Goal: Obtain resource: Obtain resource

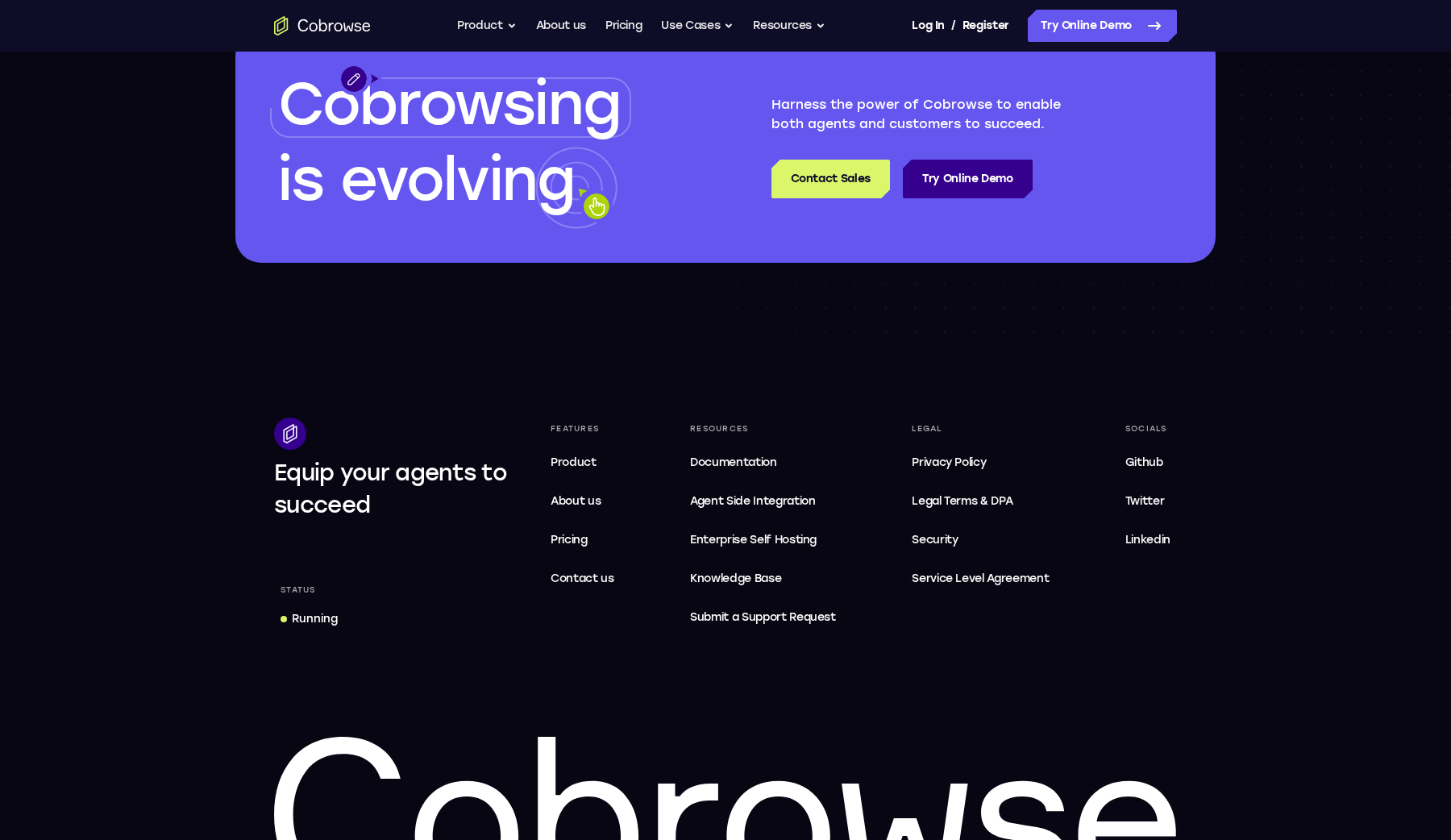
scroll to position [4763, 0]
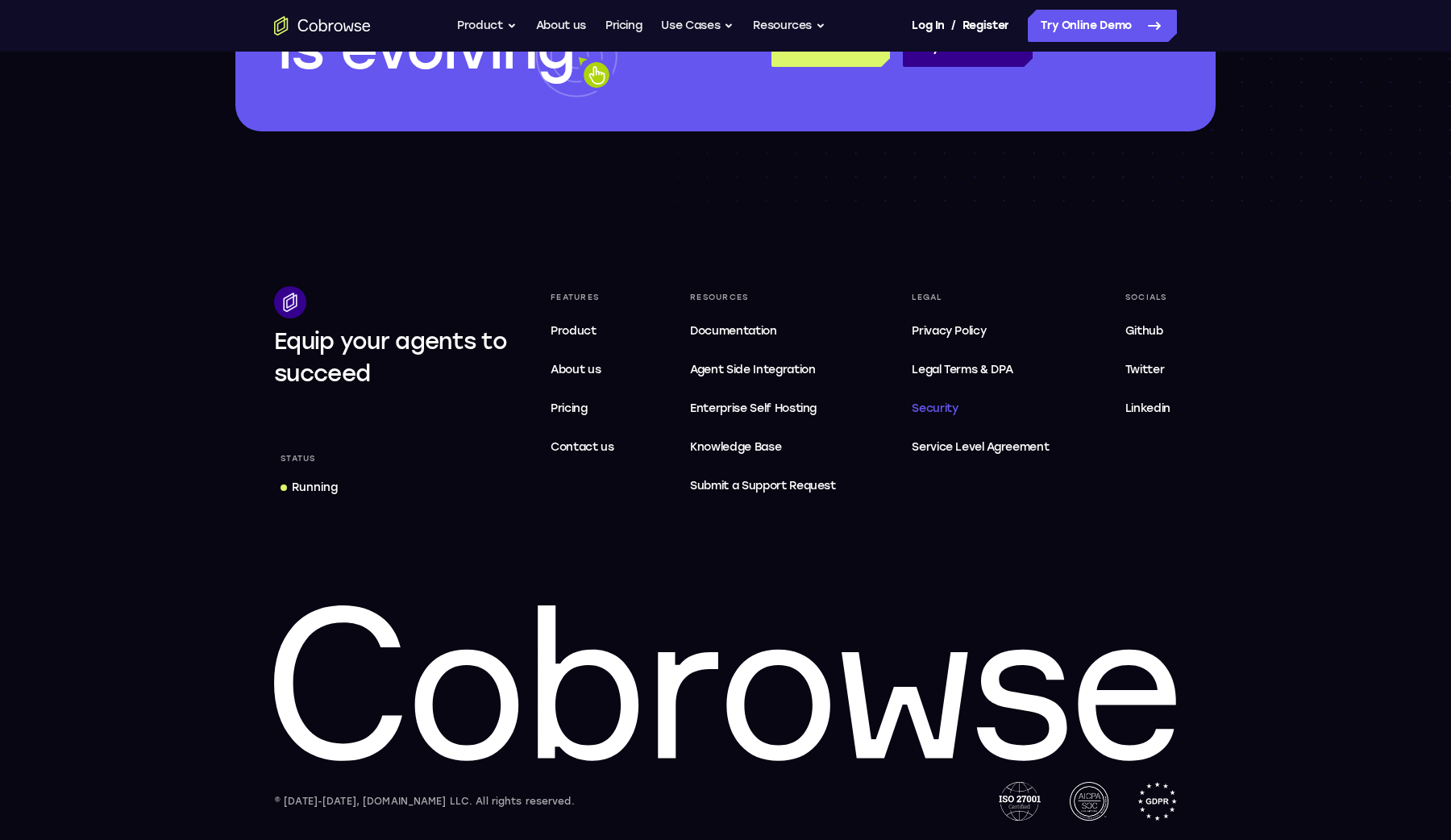
click at [945, 405] on span "Security" at bounding box center [935, 408] width 46 height 14
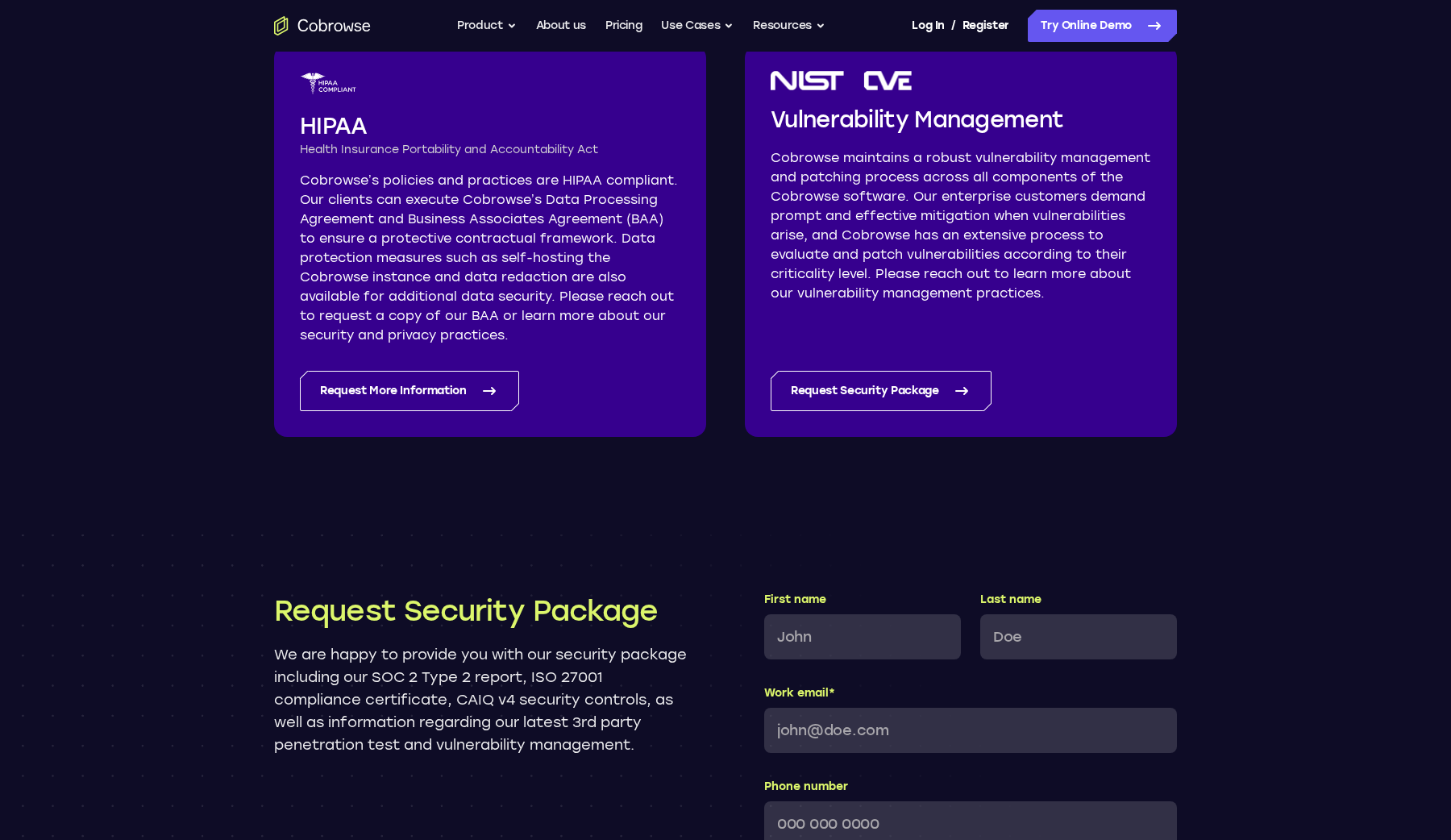
scroll to position [1138, 0]
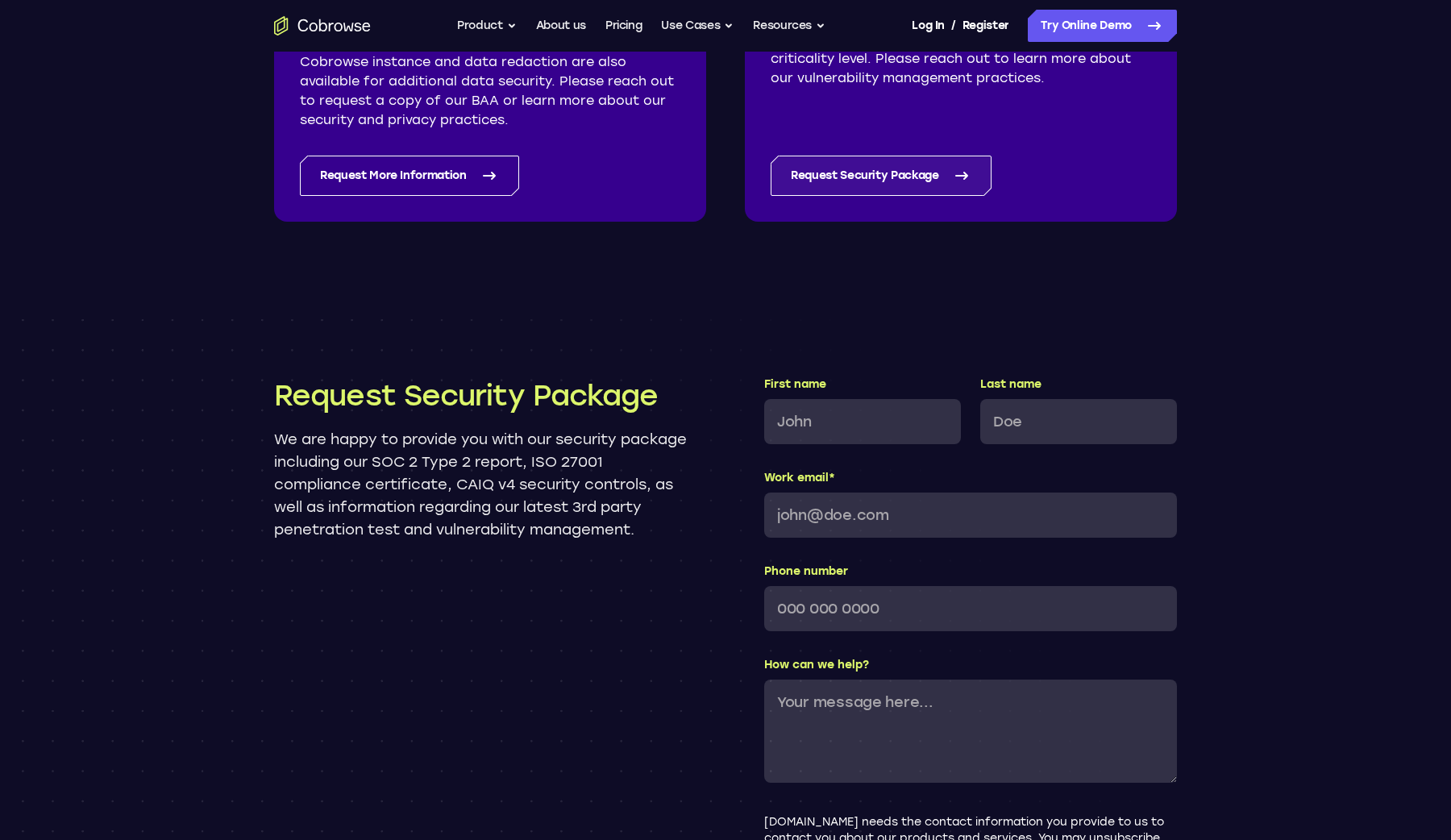
click at [918, 178] on link "Request Security Package" at bounding box center [881, 175] width 221 height 40
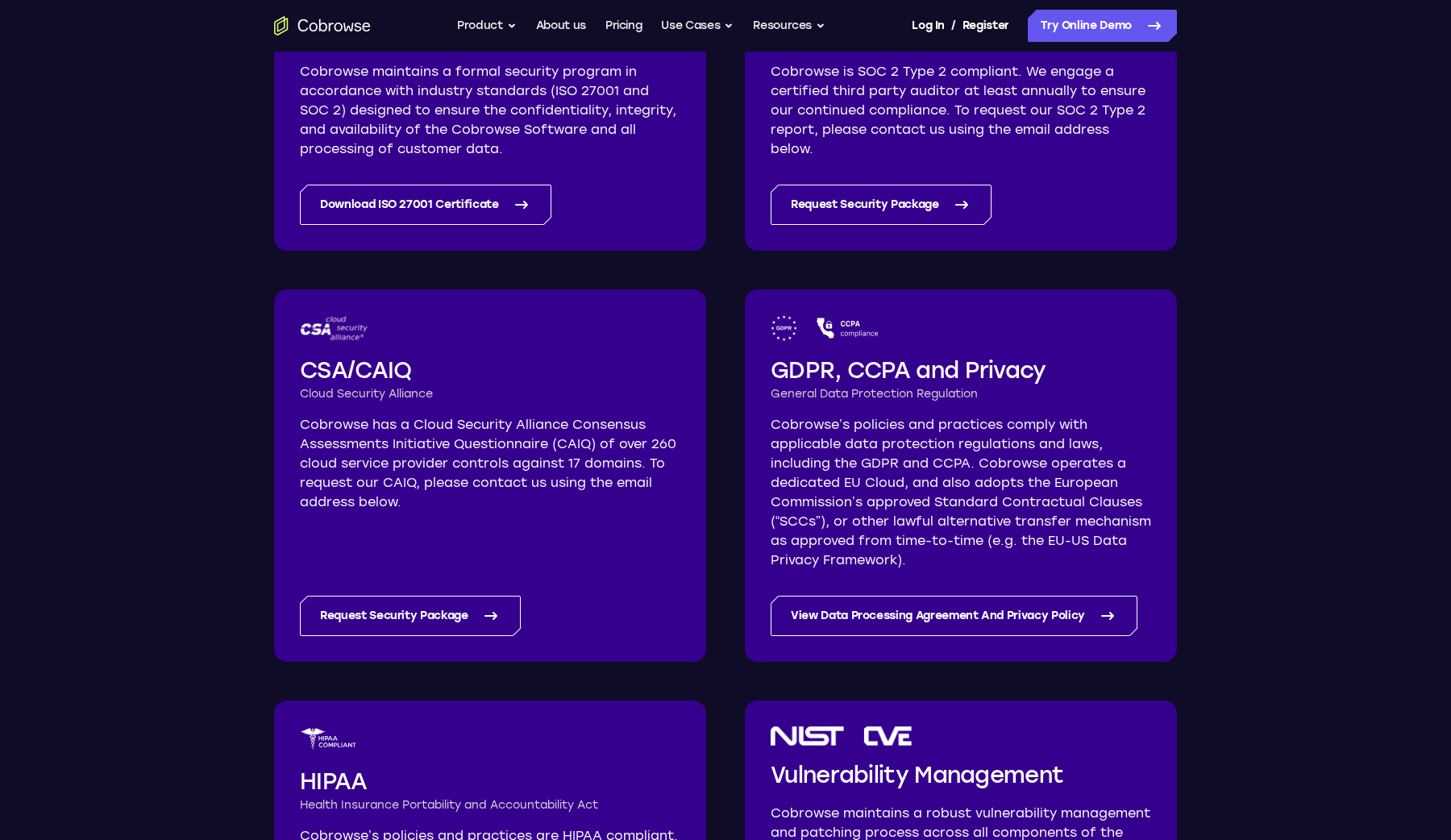
scroll to position [448, 0]
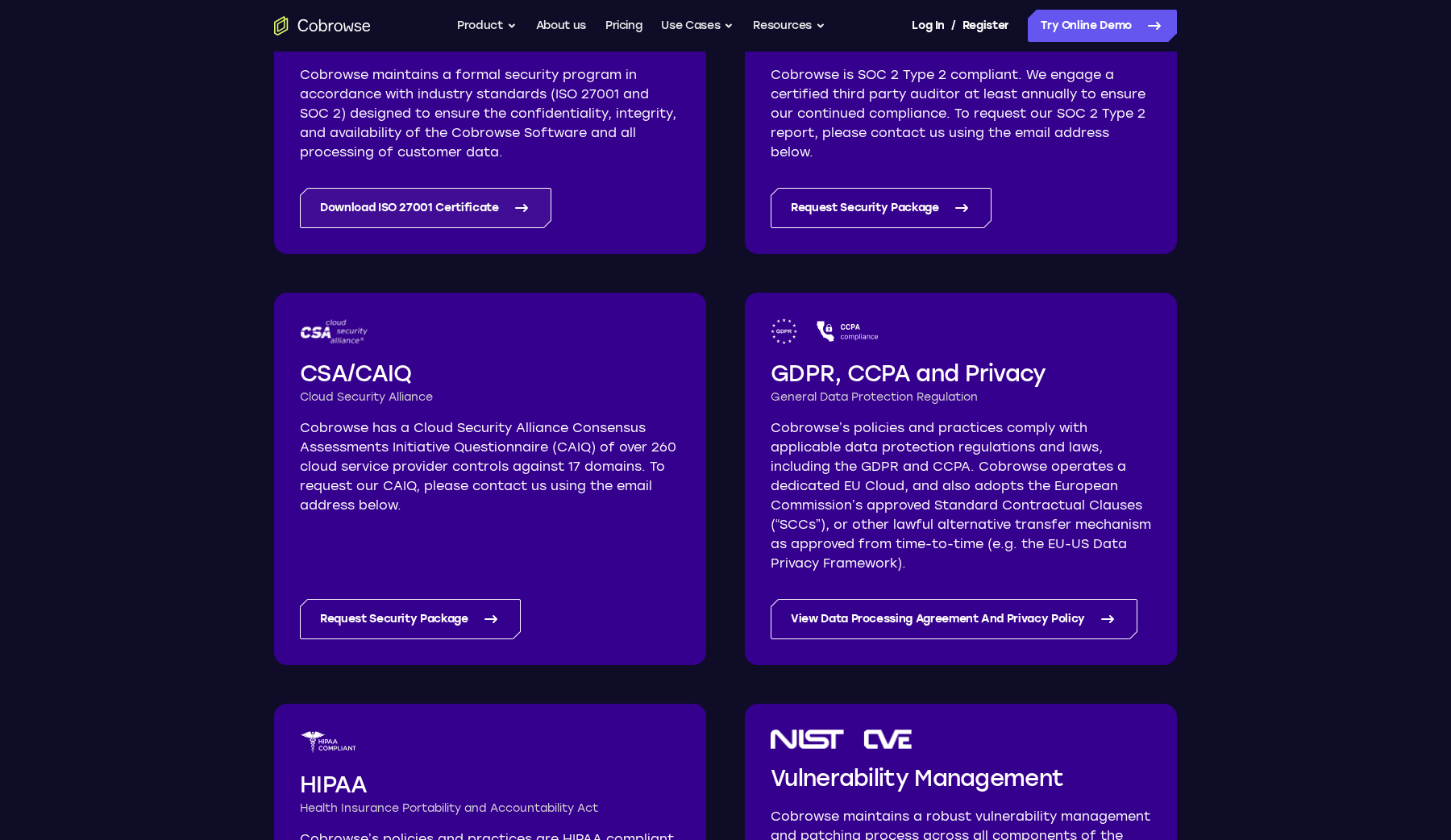
click at [424, 201] on link "Download ISO 27001 Certificate" at bounding box center [426, 207] width 251 height 40
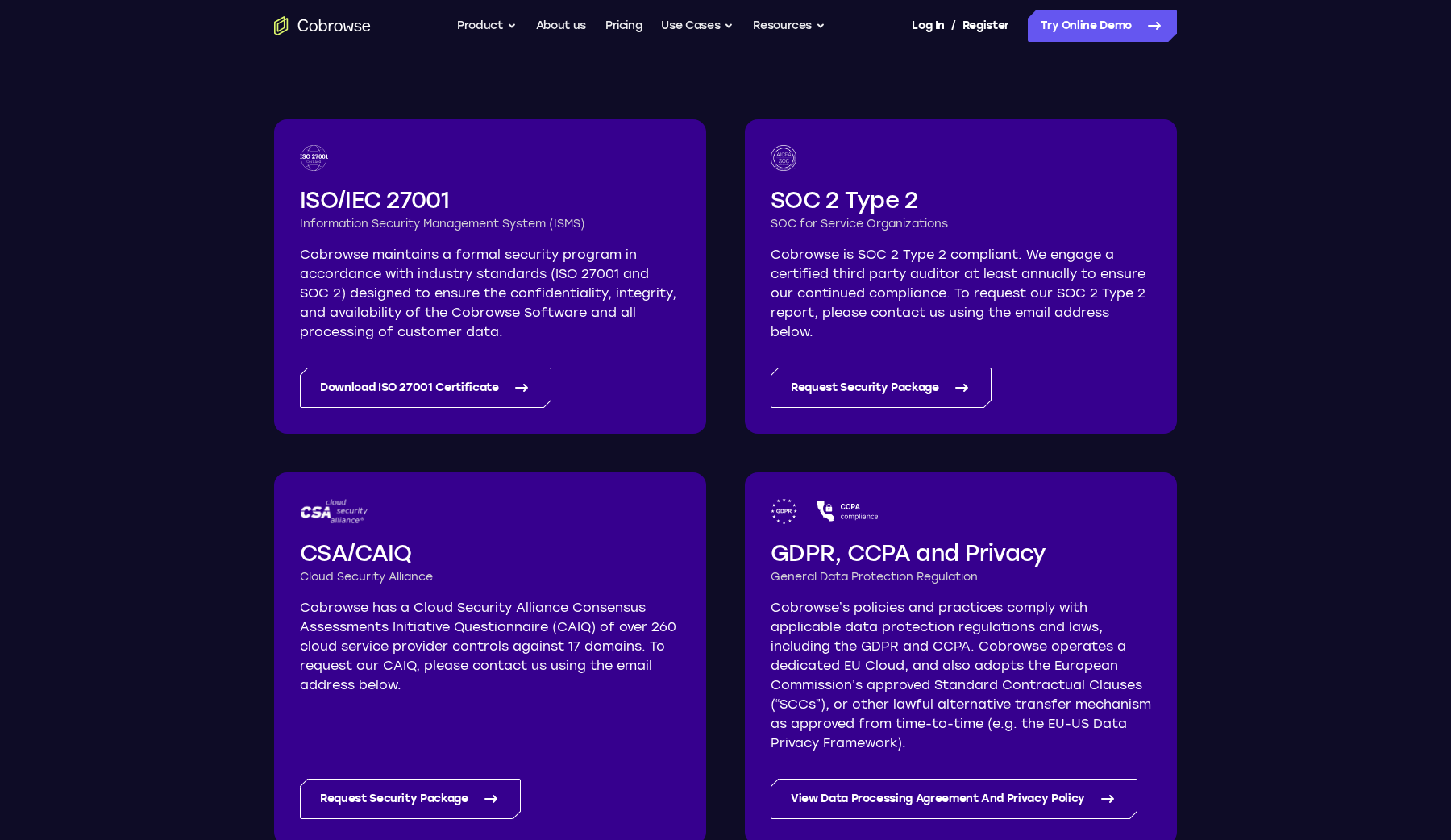
scroll to position [257, 0]
